Goal: Communication & Community: Answer question/provide support

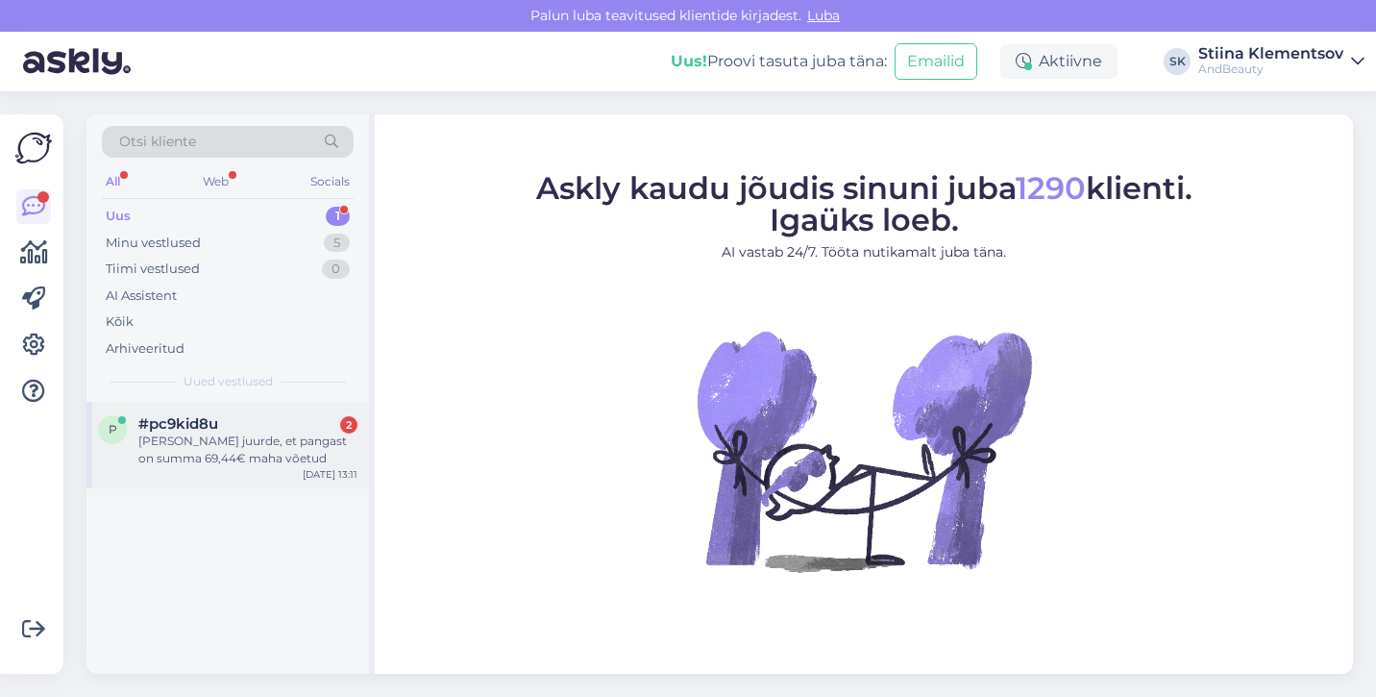
click at [257, 438] on div "[PERSON_NAME] juurde, et pangast on summa 69,44€ maha võetud" at bounding box center [247, 449] width 219 height 35
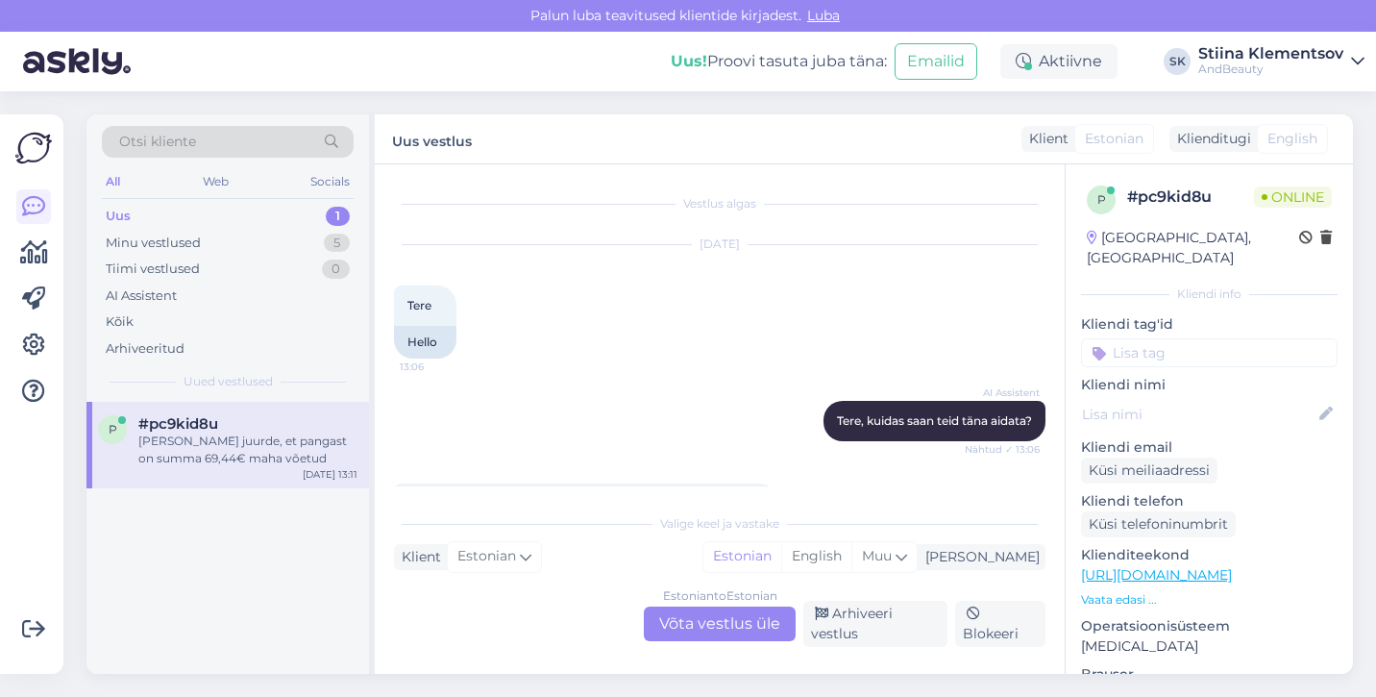
scroll to position [462, 0]
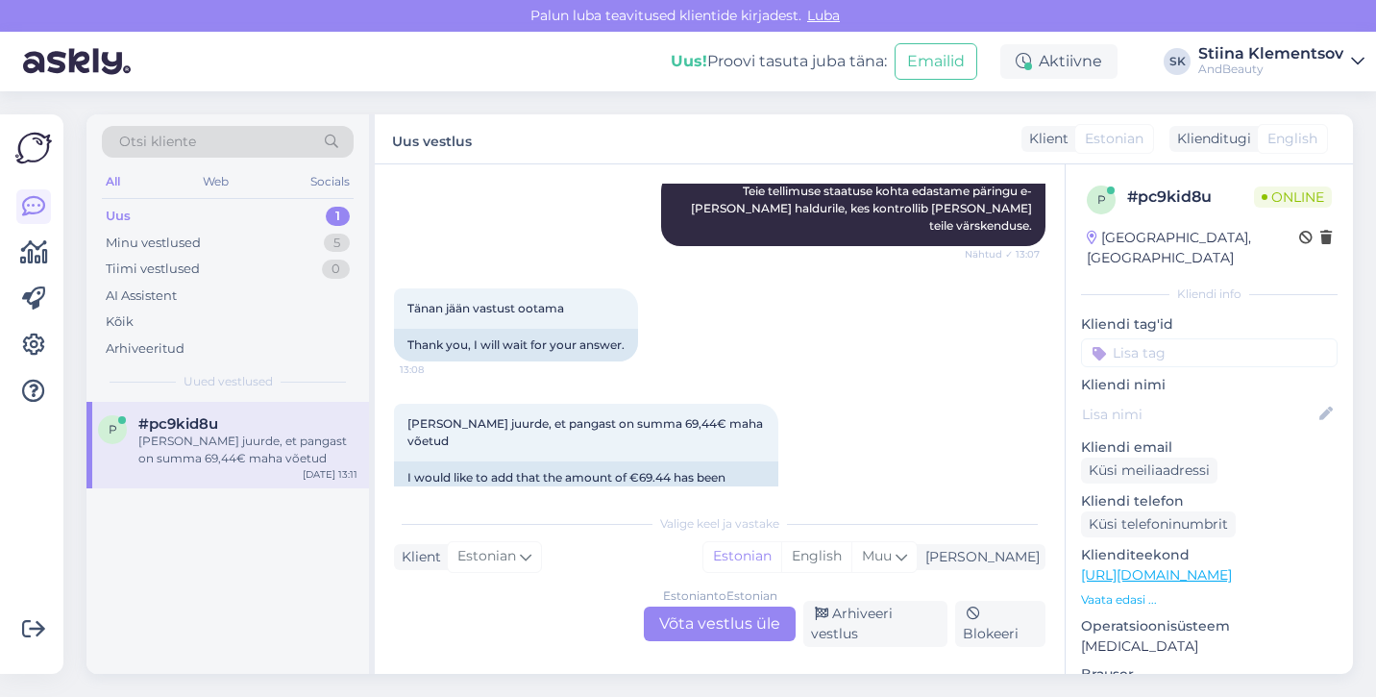
click at [741, 627] on div "Estonian to Estonian Võta vestlus üle" at bounding box center [720, 623] width 152 height 35
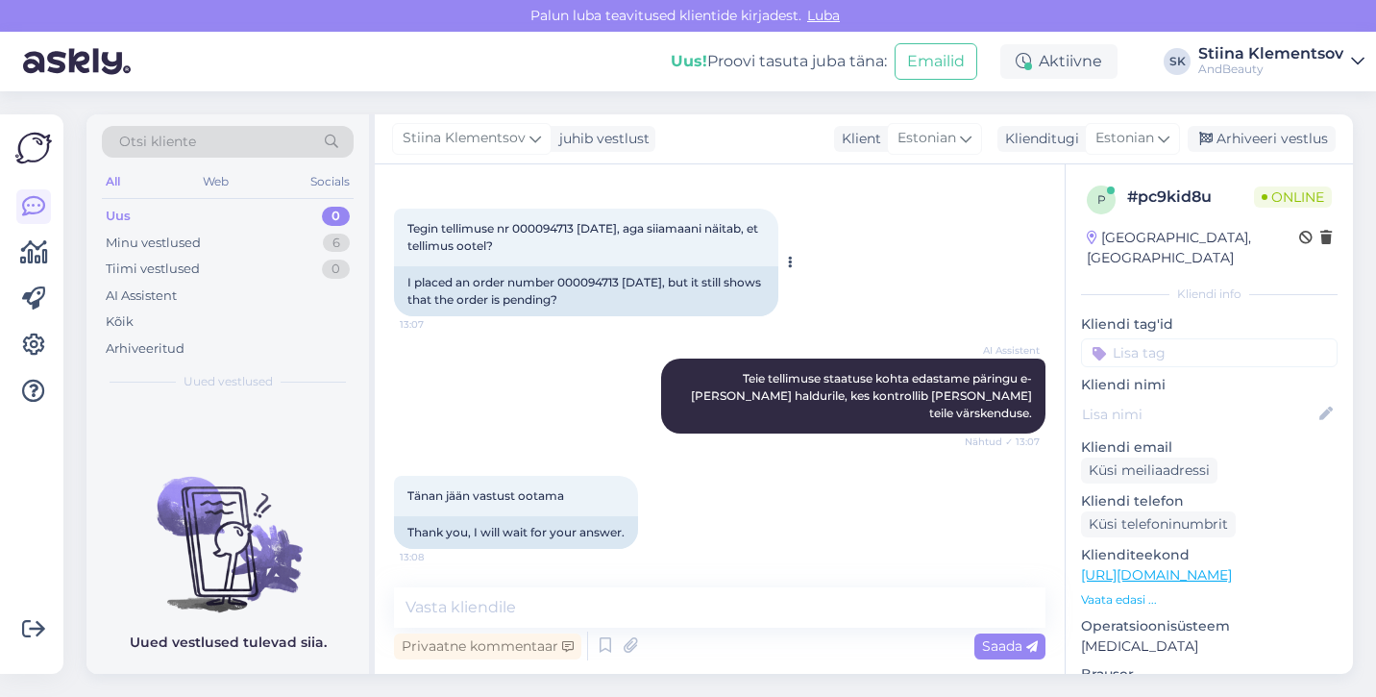
scroll to position [267, 0]
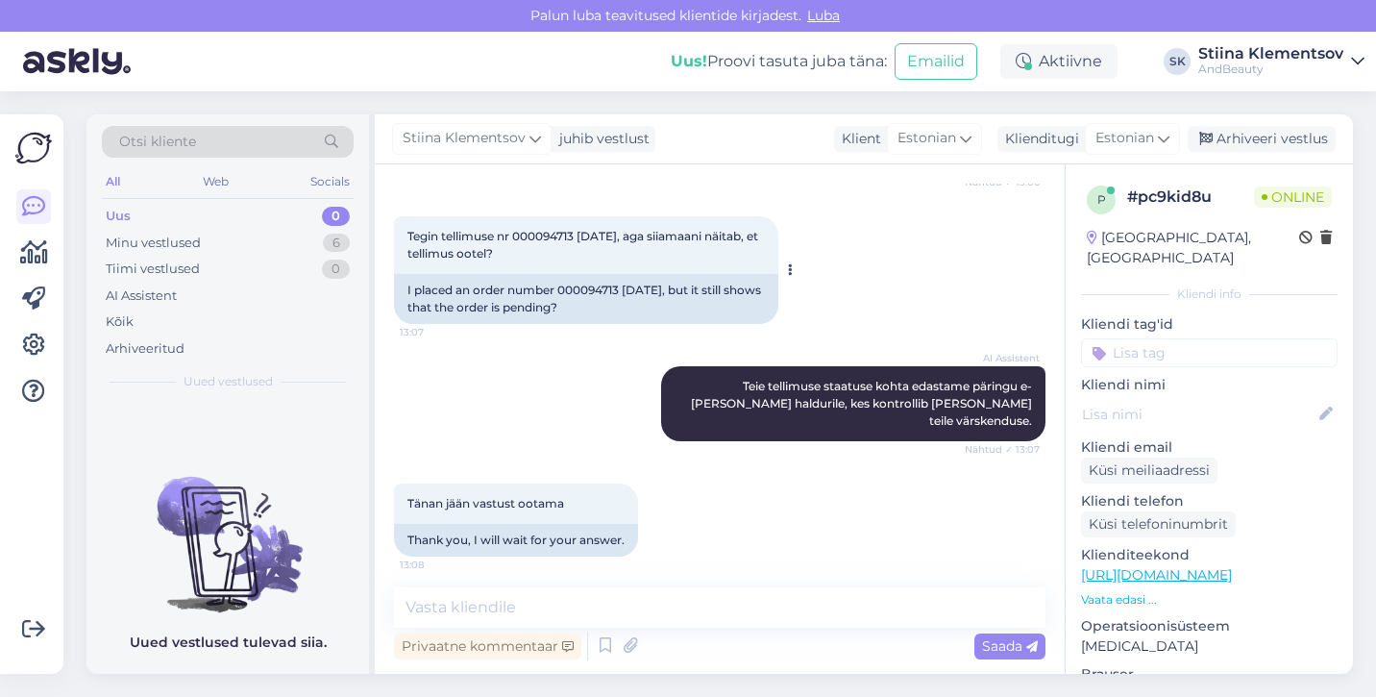
click at [539, 237] on span "Tegin tellimuse nr 000094713 [DATE], aga siiamaani näitab, et tellimus ootel?" at bounding box center [584, 245] width 354 height 32
copy span "000094713"
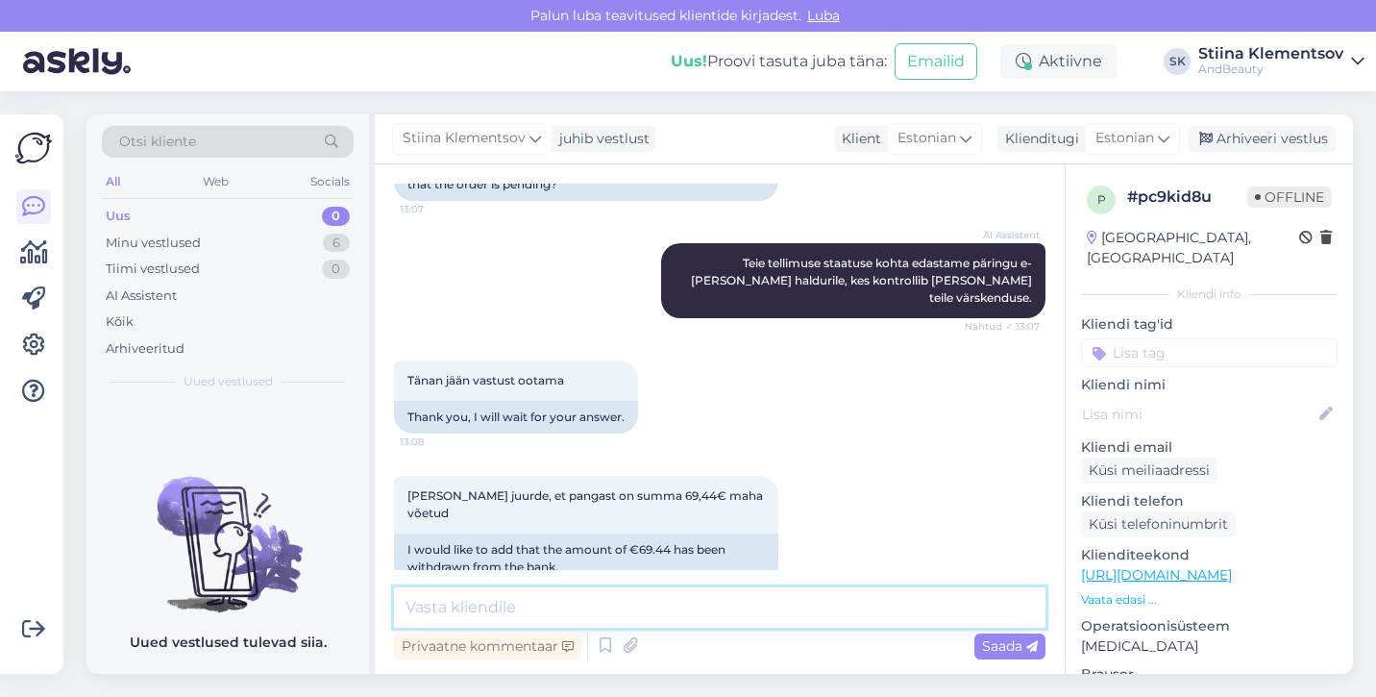
click at [627, 612] on textarea at bounding box center [720, 607] width 652 height 40
drag, startPoint x: 449, startPoint y: 612, endPoint x: 579, endPoint y: 518, distance: 161.1
click at [452, 607] on textarea "Tere. täname pöördumast." at bounding box center [720, 607] width 652 height 40
click at [718, 621] on textarea "Tere. Täname pöördumast." at bounding box center [720, 607] width 652 height 40
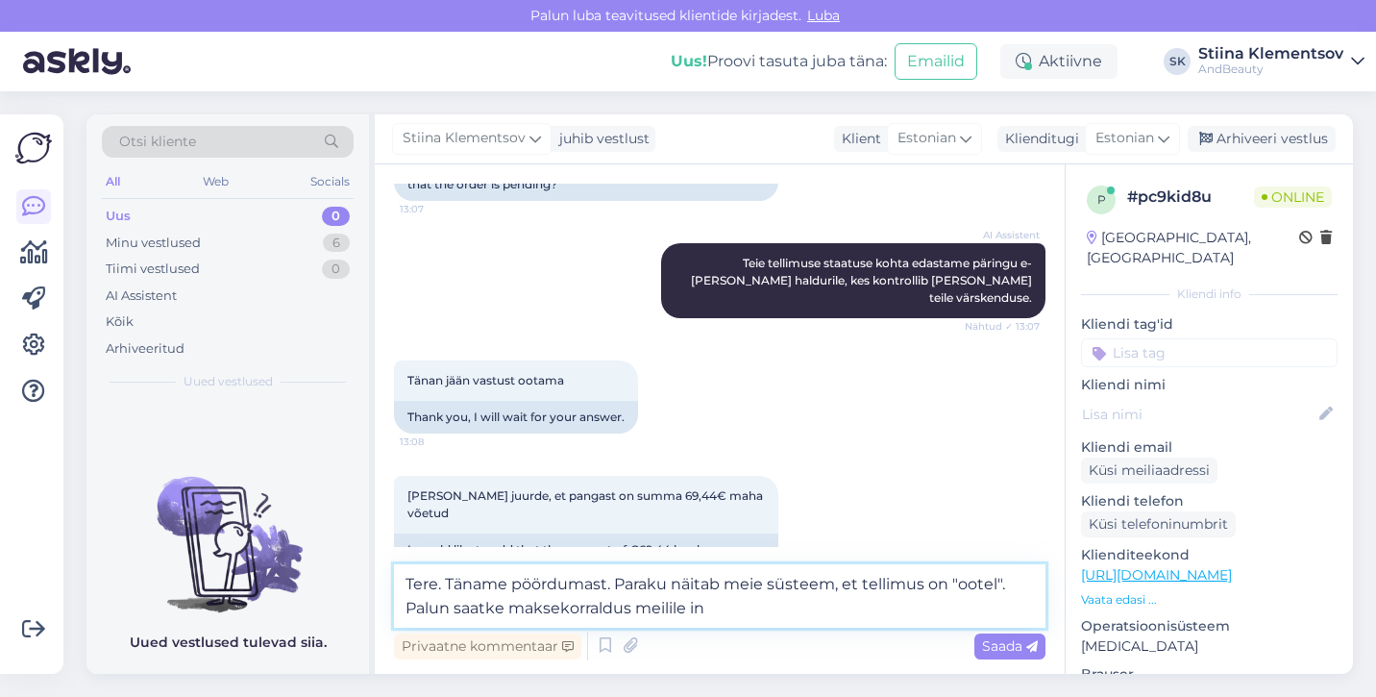
drag, startPoint x: 722, startPoint y: 599, endPoint x: 392, endPoint y: 609, distance: 329.8
click at [393, 609] on div "Vestlus algas [DATE] Tere 13:06 Hello AI Assistent [PERSON_NAME], kuidas saan t…" at bounding box center [720, 418] width 690 height 509
click at [705, 606] on textarea "Tere. Täname pöördumast. Paraku näitab meie süsteem, et tellimus on "ootel". Pa…" at bounding box center [720, 595] width 652 height 63
drag, startPoint x: 610, startPoint y: 606, endPoint x: 400, endPoint y: 600, distance: 210.5
click at [400, 600] on textarea "Tere. Täname pöördumast. Paraku näitab meie süsteem, et tellimus on "ootel". Pa…" at bounding box center [720, 595] width 652 height 63
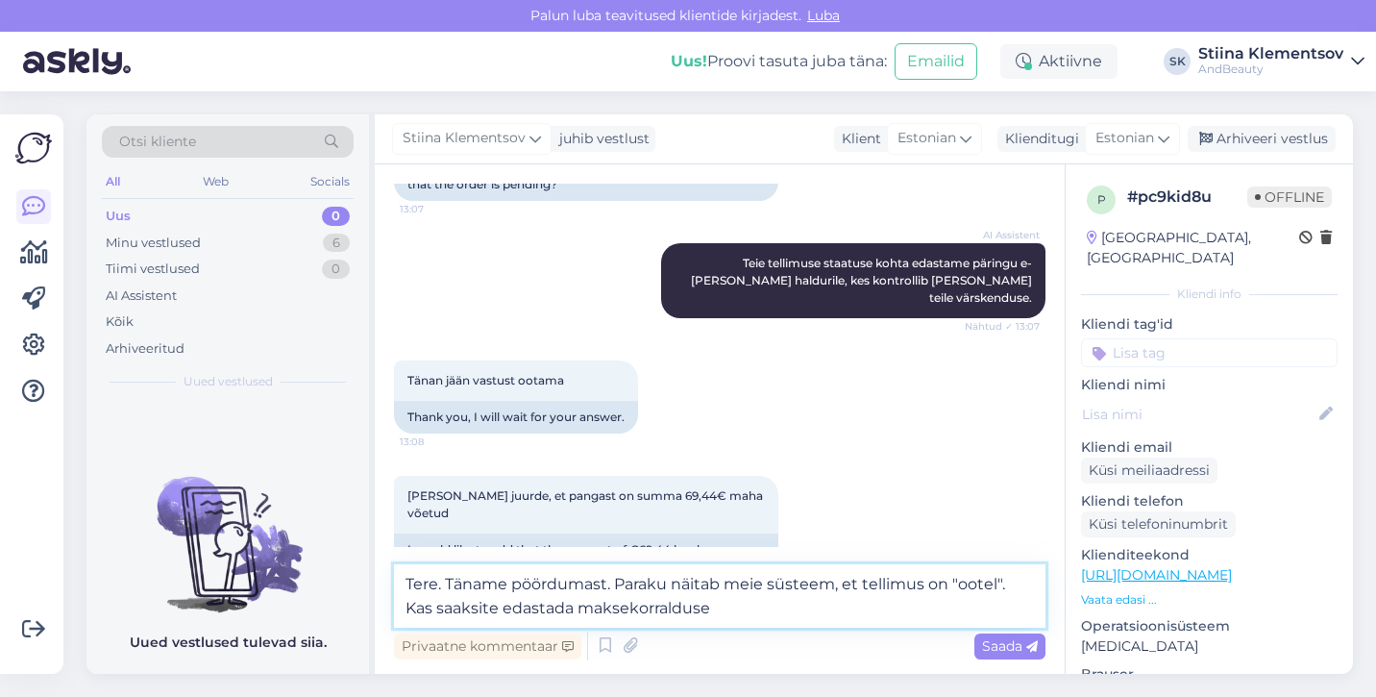
click at [571, 608] on textarea "Tere. Täname pöördumast. Paraku näitab meie süsteem, et tellimus on "ootel". Ka…" at bounding box center [720, 595] width 652 height 63
click at [886, 611] on textarea "Tere. Täname pöördumast. Paraku näitab meie süsteem, et tellimus on "ootel". Ka…" at bounding box center [720, 595] width 652 height 63
type textarea "Tere. Täname pöördumast. Paraku näitab meie süsteem, et tellimus on "ootel". Ka…"
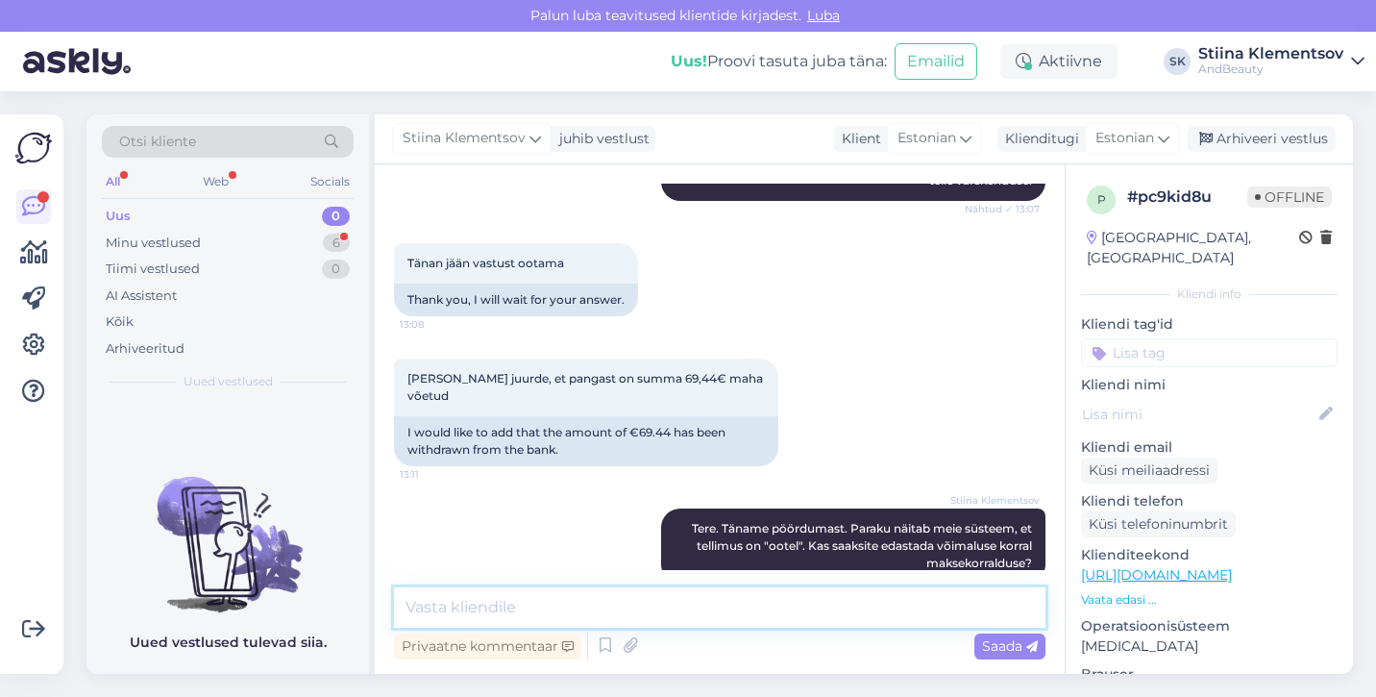
scroll to position [711, 0]
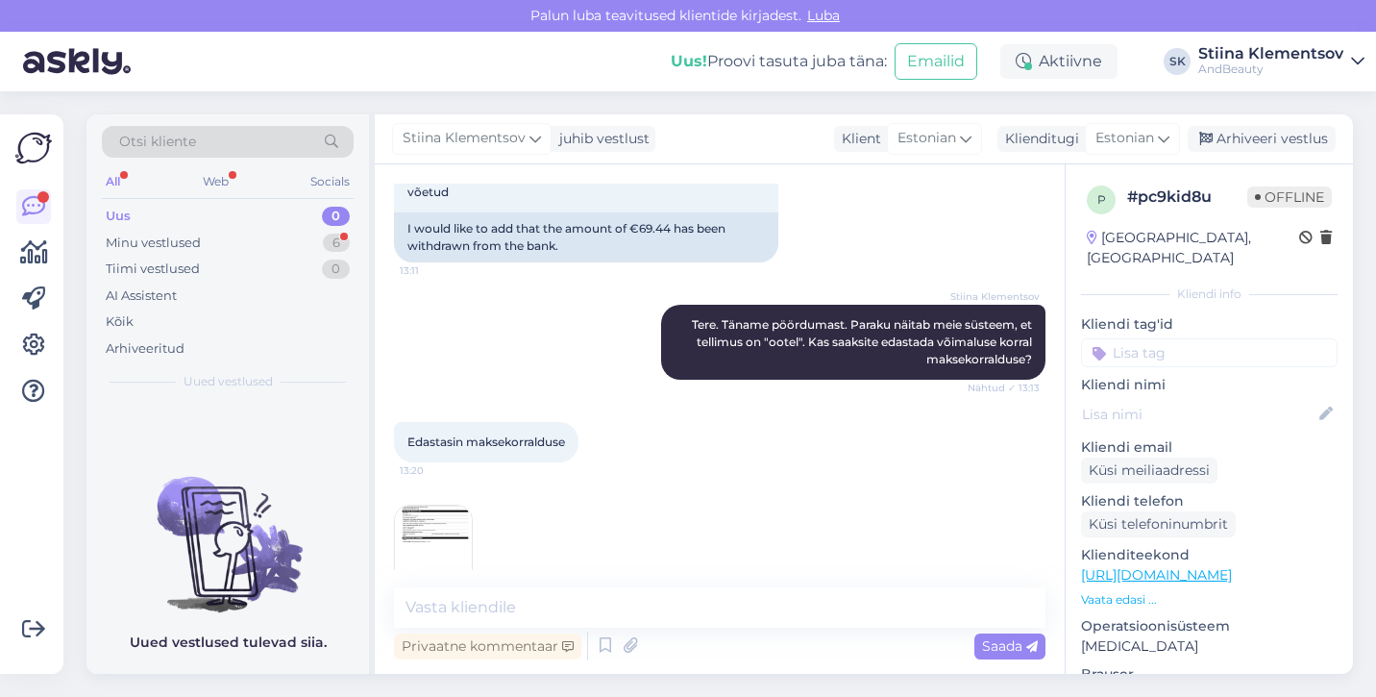
click at [430, 509] on img at bounding box center [433, 543] width 77 height 77
click at [432, 505] on img at bounding box center [433, 543] width 77 height 77
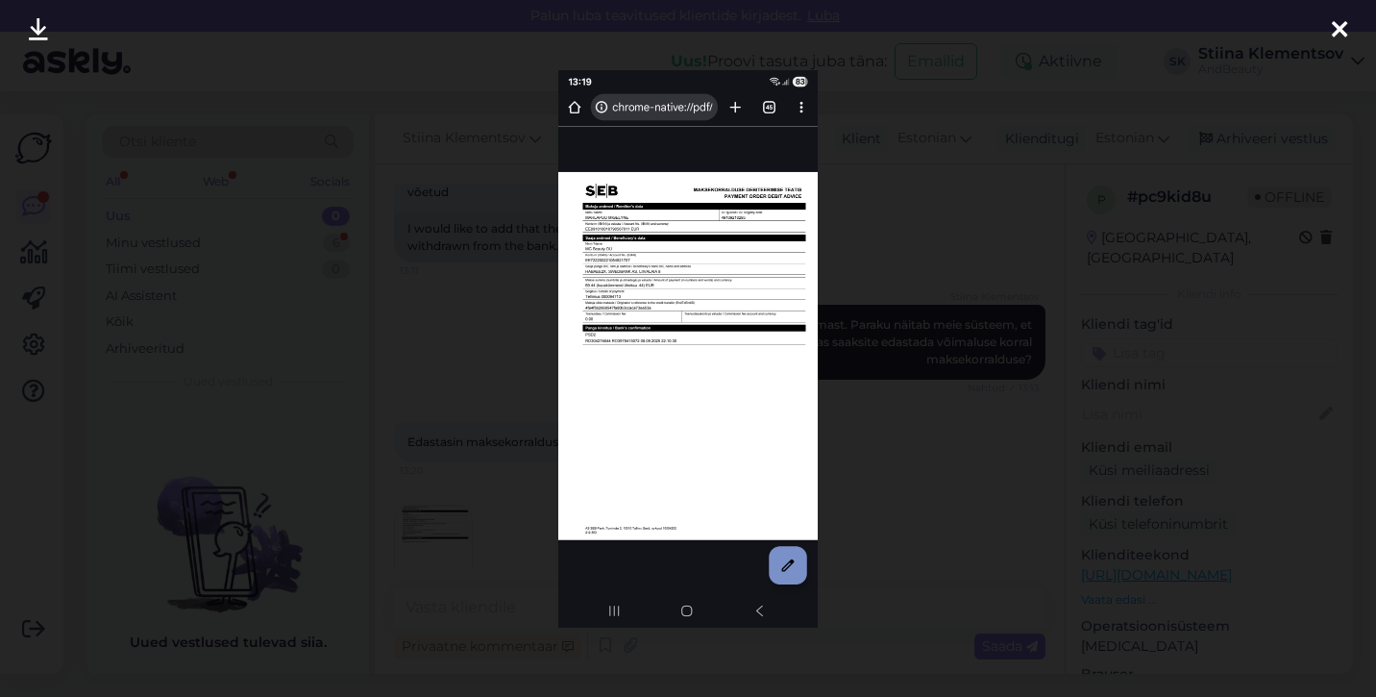
click at [47, 31] on icon at bounding box center [38, 30] width 19 height 25
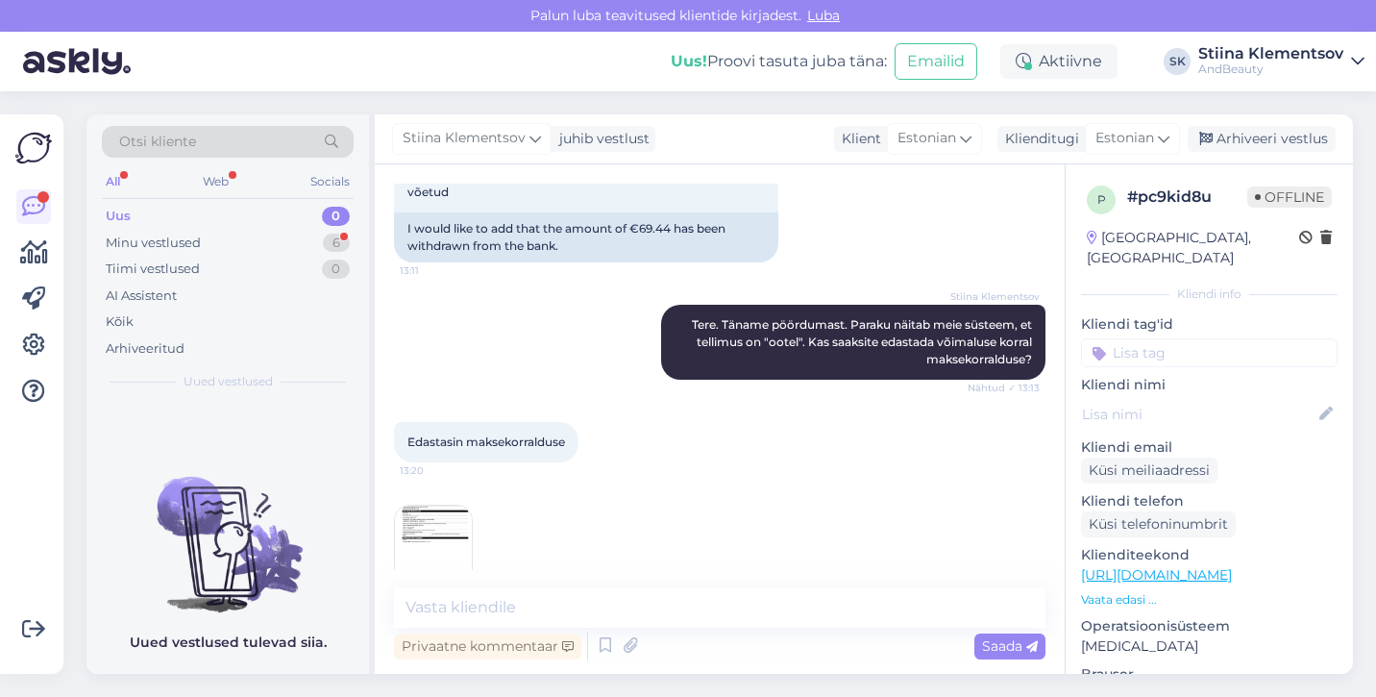
click at [617, 582] on div "Vestlus algas [DATE] Tere 13:06 Hello AI Assistent [PERSON_NAME], kuidas saan t…" at bounding box center [720, 418] width 690 height 509
click at [618, 592] on textarea at bounding box center [720, 607] width 652 height 40
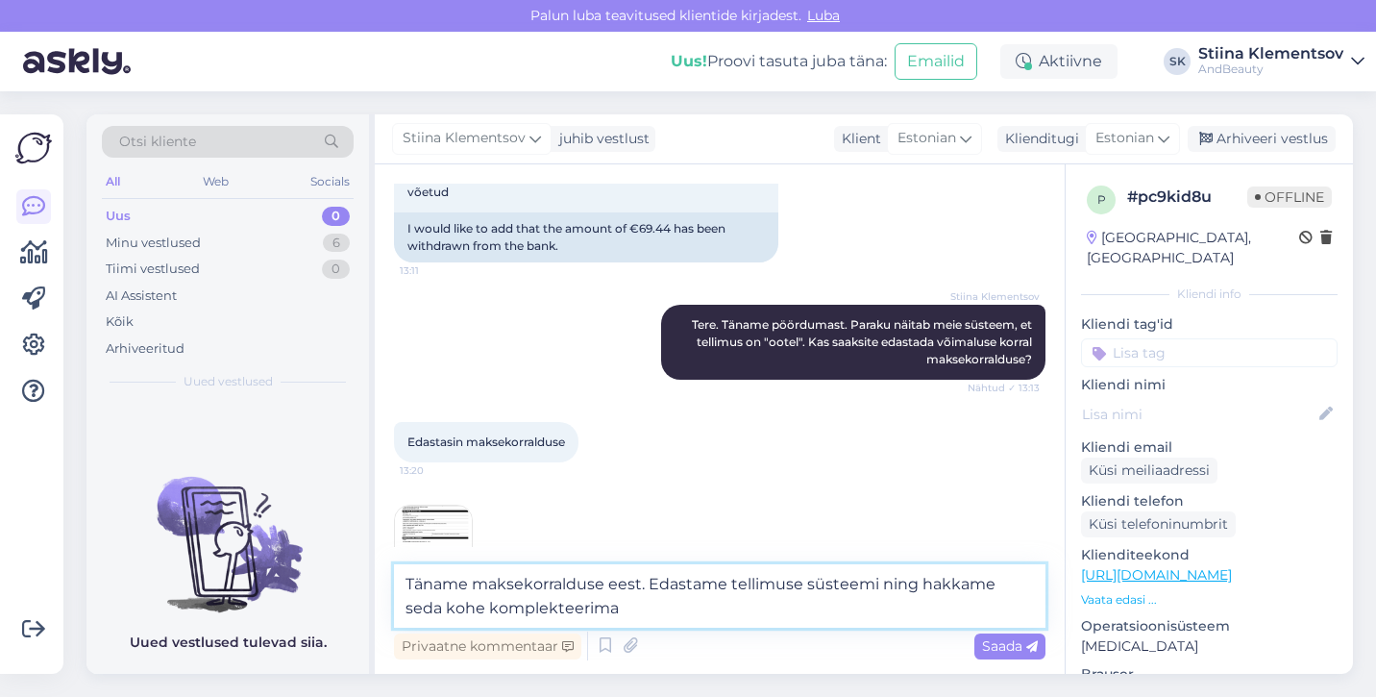
type textarea "Täname maksekorralduse eest. Edastame tellimuse süsteemi ning hakkame seda kohe…"
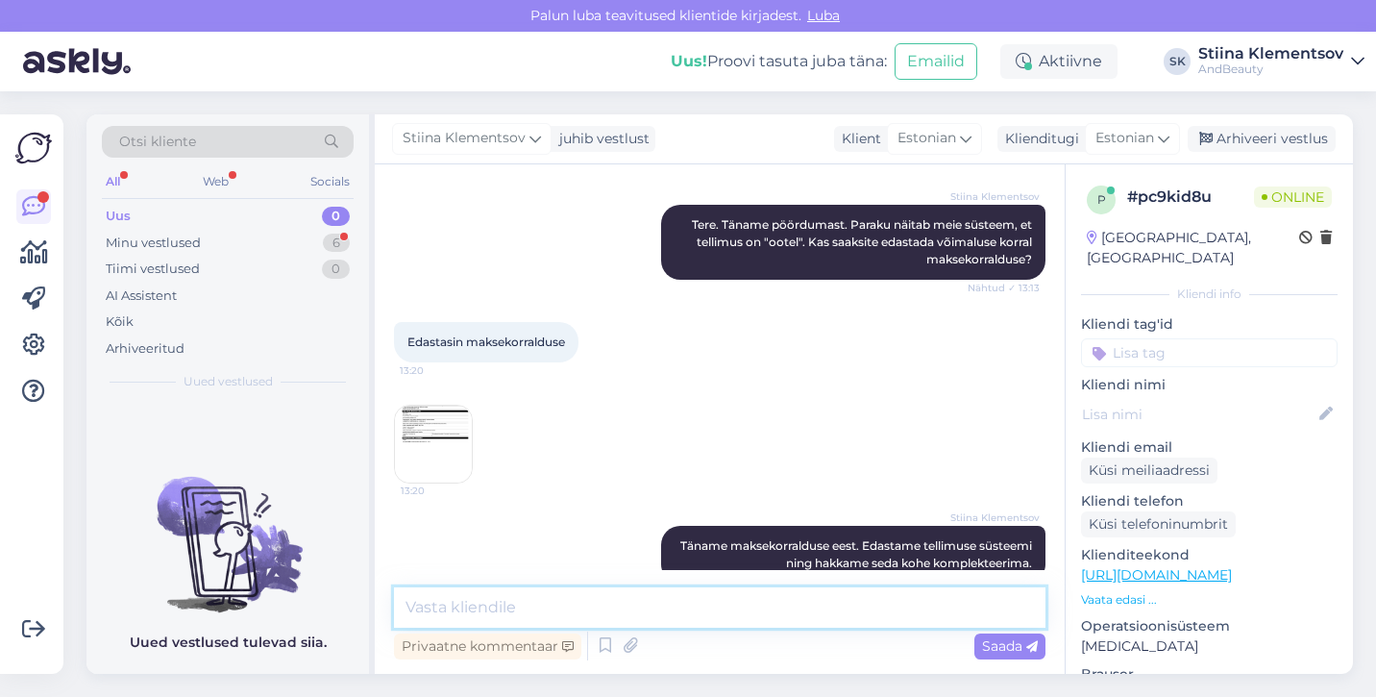
scroll to position [894, 0]
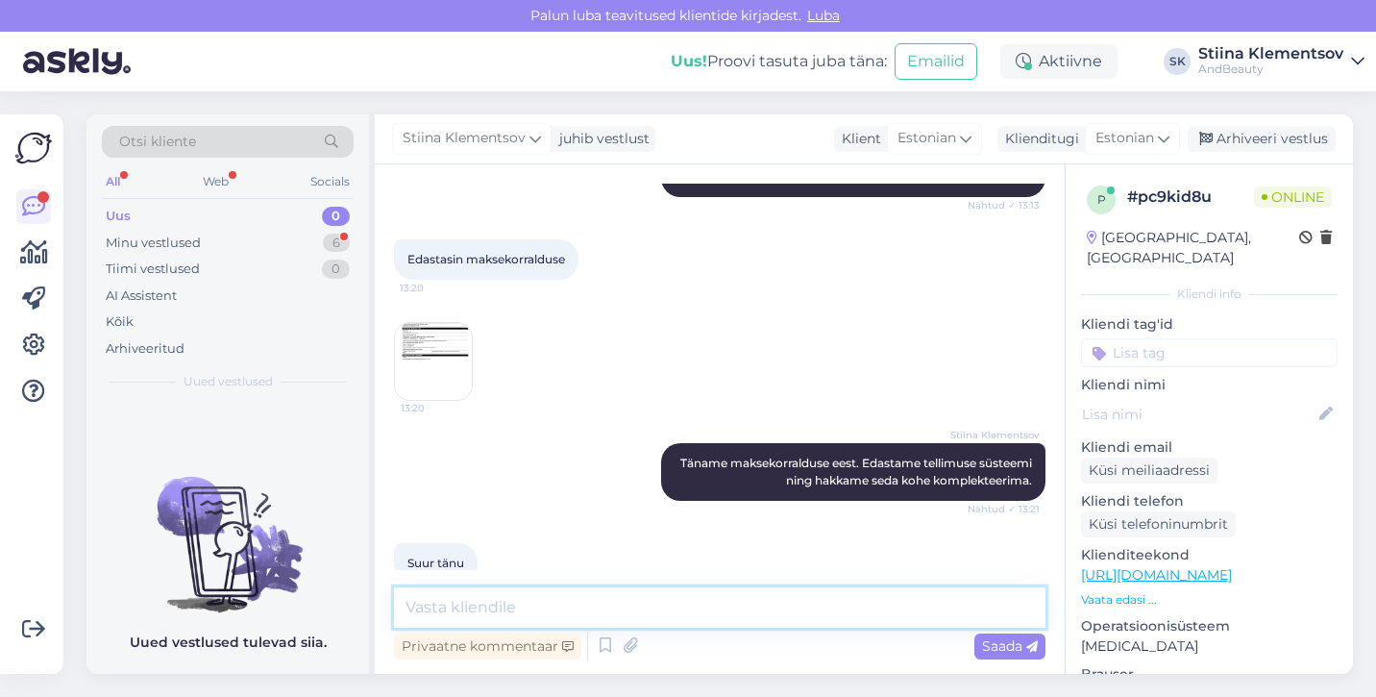
click at [664, 610] on textarea at bounding box center [720, 607] width 652 height 40
click at [271, 237] on div "Minu vestlused 6" at bounding box center [228, 243] width 252 height 27
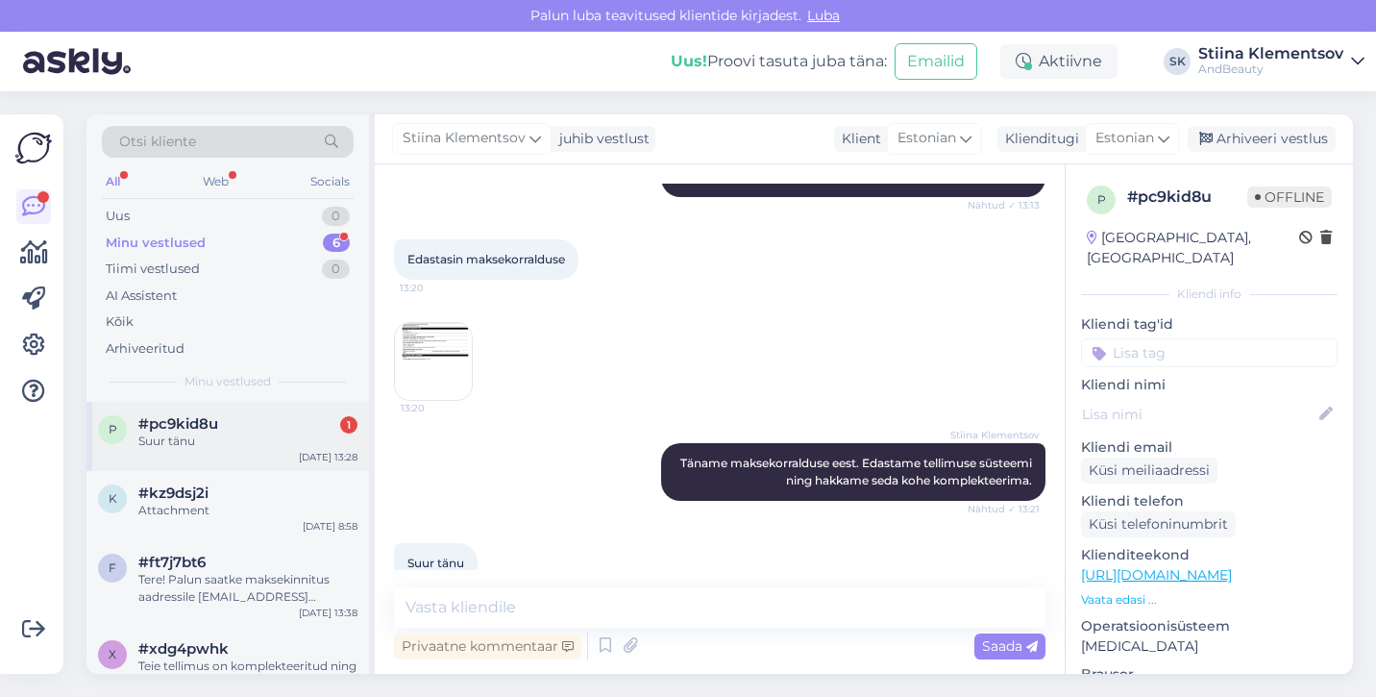
click at [258, 445] on div "Suur tänu" at bounding box center [247, 440] width 219 height 17
click at [246, 482] on div "k #kz9dsj2i Attachment [DATE] 8:58" at bounding box center [227, 505] width 283 height 69
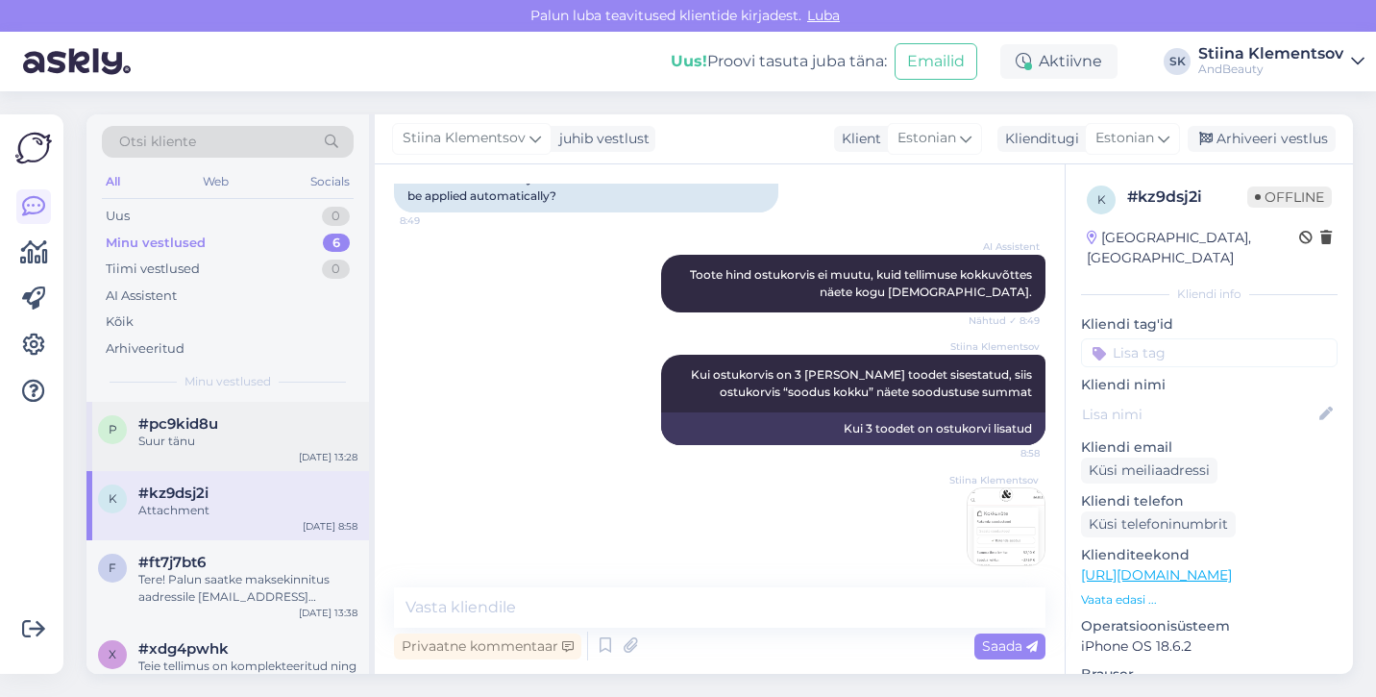
drag, startPoint x: 263, startPoint y: 436, endPoint x: 323, endPoint y: 442, distance: 59.9
click at [263, 435] on div "Suur tänu" at bounding box center [247, 440] width 219 height 17
